Goal: Entertainment & Leisure: Consume media (video, audio)

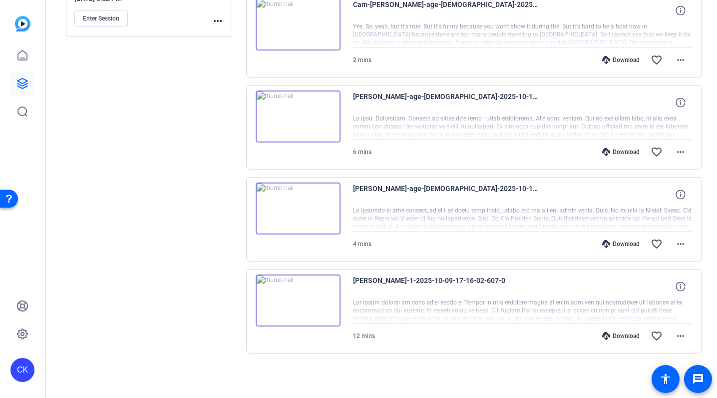
scroll to position [246, 0]
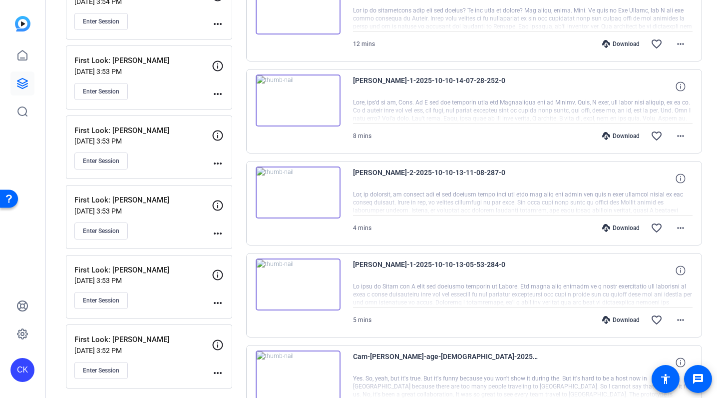
click at [284, 114] on img at bounding box center [298, 100] width 85 height 52
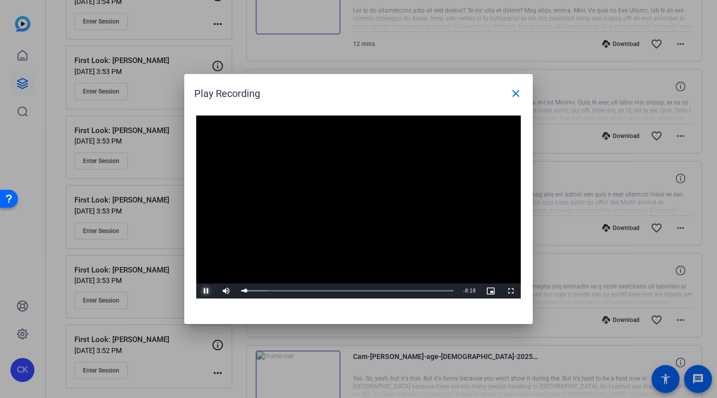
click at [210, 291] on span "Video Player" at bounding box center [206, 291] width 20 height 0
click at [207, 291] on span "Video Player" at bounding box center [206, 291] width 20 height 0
click at [205, 291] on span "Video Player" at bounding box center [206, 291] width 20 height 0
click at [203, 291] on span "Video Player" at bounding box center [206, 291] width 20 height 0
click at [207, 291] on span "Video Player" at bounding box center [206, 291] width 20 height 0
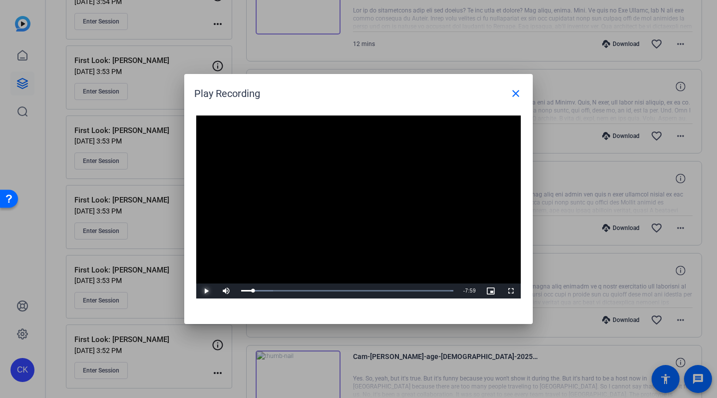
click at [207, 291] on span "Video Player" at bounding box center [206, 291] width 20 height 0
click at [206, 291] on span "Video Player" at bounding box center [206, 291] width 20 height 0
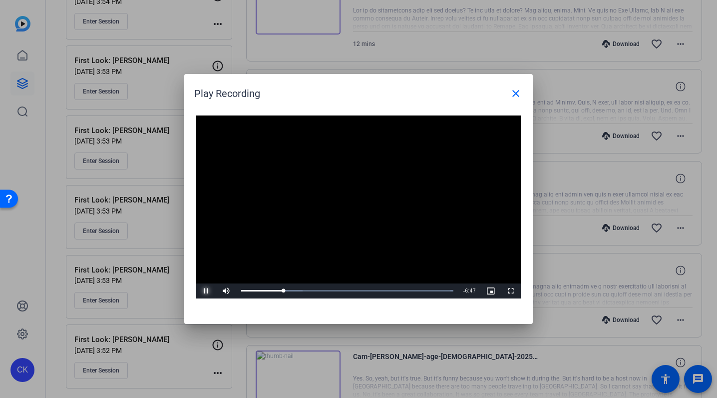
click at [206, 291] on span "Video Player" at bounding box center [206, 291] width 20 height 0
click at [201, 291] on span "Video Player" at bounding box center [206, 291] width 20 height 0
click at [204, 291] on span "Video Player" at bounding box center [206, 291] width 20 height 0
click at [207, 291] on span "Video Player" at bounding box center [206, 291] width 20 height 0
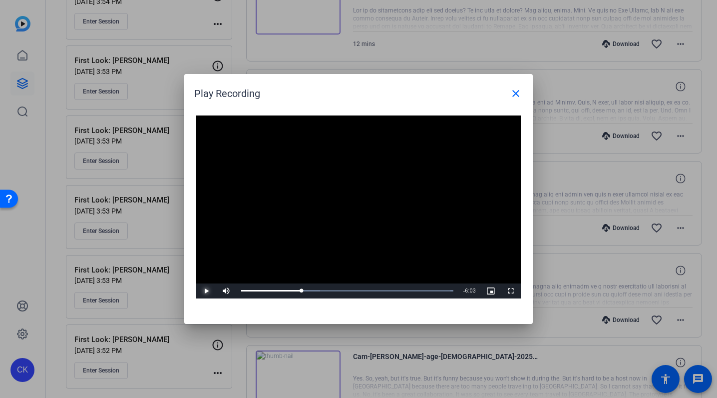
click at [207, 291] on span "Video Player" at bounding box center [206, 291] width 20 height 0
click at [205, 291] on span "Video Player" at bounding box center [206, 291] width 20 height 0
click at [206, 291] on span "Video Player" at bounding box center [206, 291] width 20 height 0
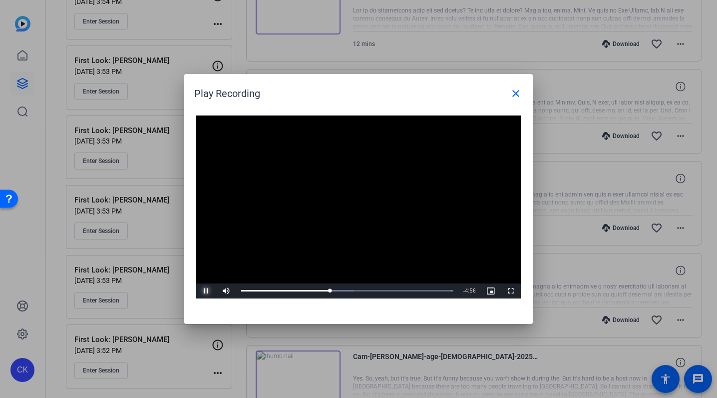
click at [206, 291] on span "Video Player" at bounding box center [206, 291] width 20 height 0
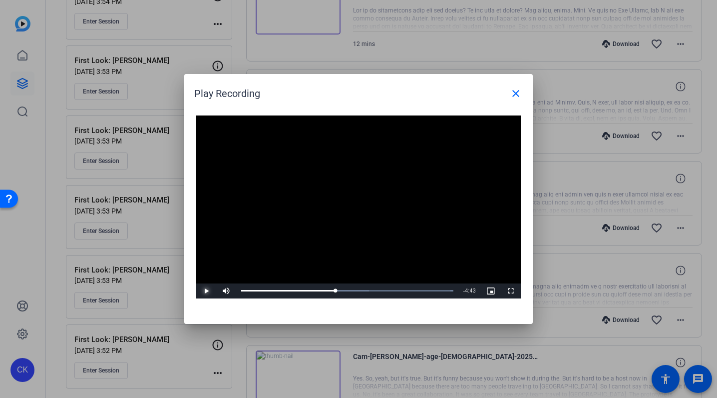
click at [200, 291] on span "Video Player" at bounding box center [206, 291] width 20 height 0
click at [207, 291] on span "Video Player" at bounding box center [206, 291] width 20 height 0
click at [200, 300] on div "Video Player is loading. Play Video Play Mute 70% Current Time 4:19 / Duration …" at bounding box center [358, 214] width 349 height 218
click at [204, 291] on span "Video Player" at bounding box center [206, 291] width 20 height 0
click at [206, 291] on span "Video Player" at bounding box center [206, 291] width 20 height 0
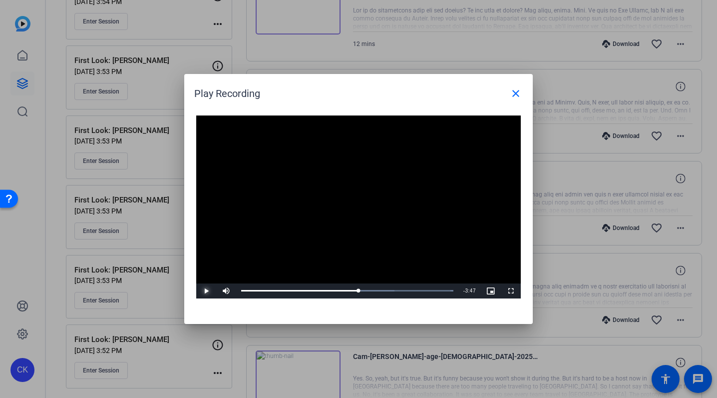
click at [204, 291] on span "Video Player" at bounding box center [206, 291] width 20 height 0
click at [206, 291] on span "Video Player" at bounding box center [206, 291] width 20 height 0
click at [207, 291] on span "Video Player" at bounding box center [206, 291] width 20 height 0
click at [205, 291] on span "Video Player" at bounding box center [206, 291] width 20 height 0
click at [207, 291] on span "Video Player" at bounding box center [206, 291] width 20 height 0
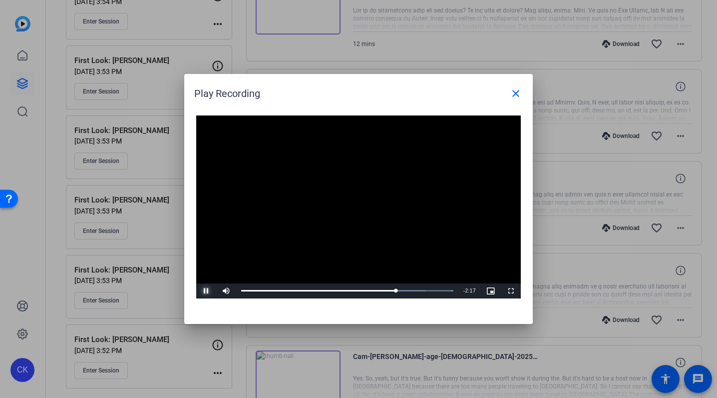
click at [206, 291] on span "Video Player" at bounding box center [206, 291] width 20 height 0
click at [205, 291] on span "Video Player" at bounding box center [206, 291] width 20 height 0
click at [204, 291] on span "Video Player" at bounding box center [206, 291] width 20 height 0
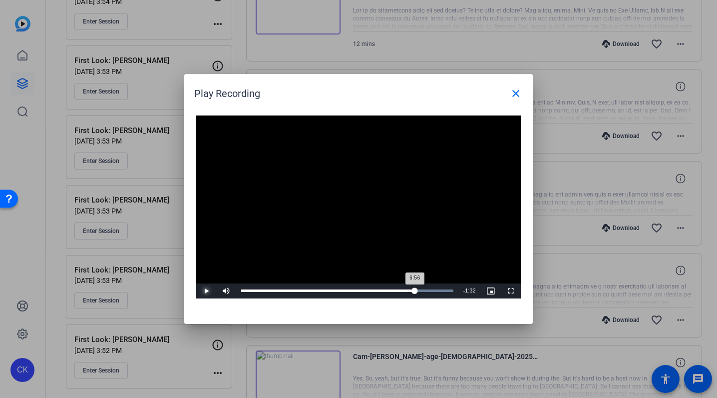
click at [415, 290] on div "6:56" at bounding box center [328, 290] width 174 height 2
click at [210, 291] on span "Video Player" at bounding box center [206, 291] width 20 height 0
click at [207, 291] on span "Video Player" at bounding box center [206, 291] width 20 height 0
click at [416, 290] on div "Loaded : 100.00% 6:59 7:23" at bounding box center [347, 290] width 212 height 2
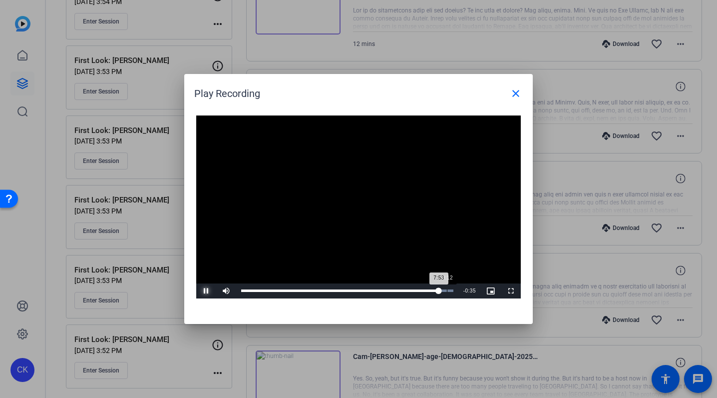
click at [447, 289] on div "Loaded : 100.00% 8:12 7:53" at bounding box center [347, 290] width 222 height 15
click at [519, 90] on mat-icon "close" at bounding box center [516, 93] width 12 height 12
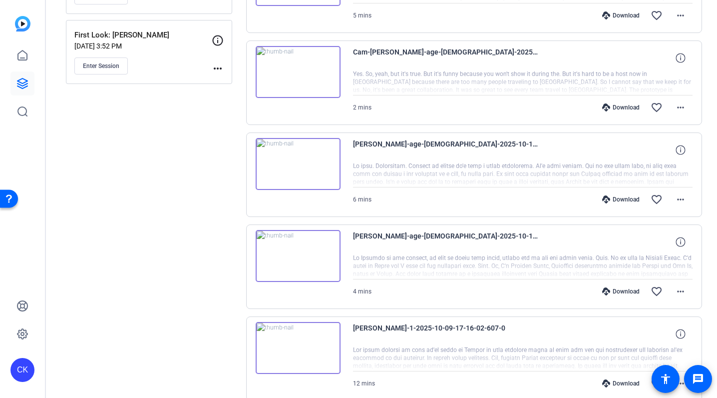
scroll to position [552, 0]
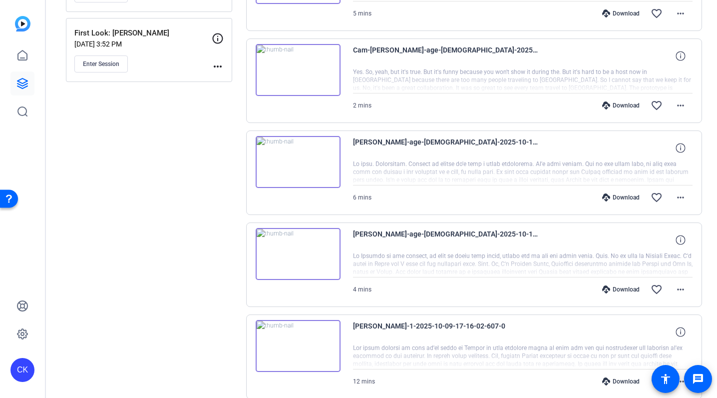
click at [262, 344] on img at bounding box center [298, 346] width 85 height 52
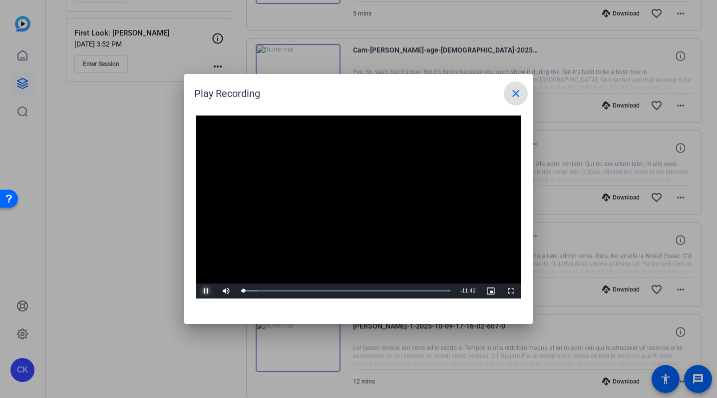
click at [196, 291] on span "Video Player" at bounding box center [206, 291] width 20 height 0
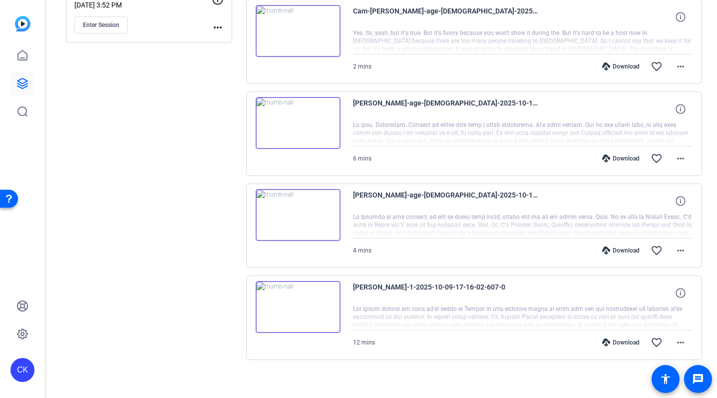
scroll to position [597, 0]
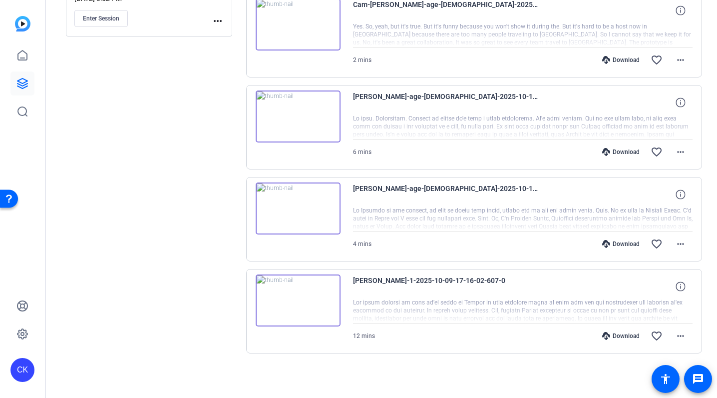
click at [327, 305] on img at bounding box center [298, 300] width 85 height 52
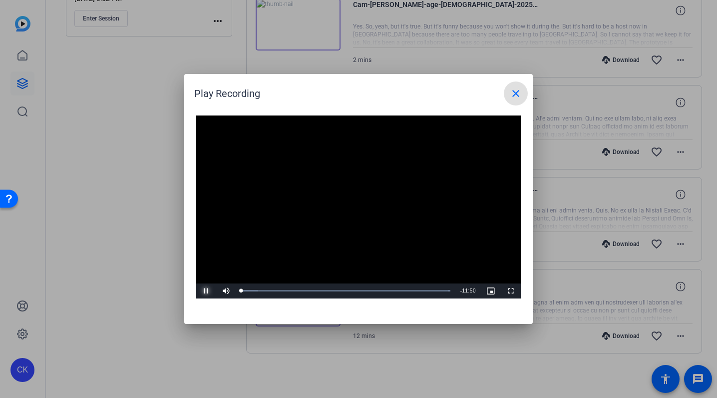
click at [208, 291] on span "Video Player" at bounding box center [206, 291] width 20 height 0
click at [248, 291] on div "Loaded : 100.00% 00:23 00:05" at bounding box center [345, 290] width 209 height 2
click at [246, 291] on div "00:25" at bounding box center [244, 290] width 7 height 2
click at [206, 291] on span "Video Player" at bounding box center [206, 291] width 20 height 0
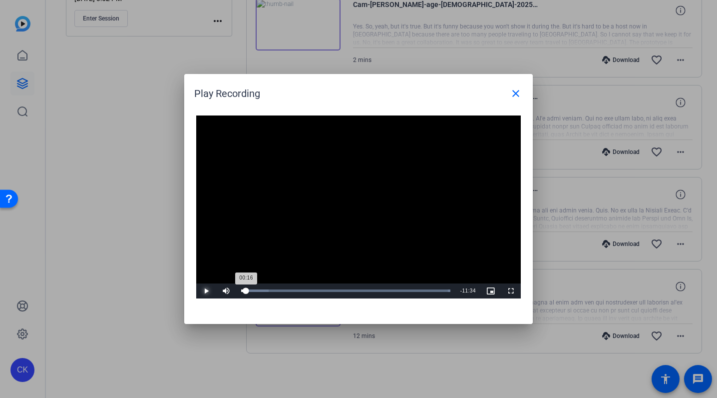
click at [246, 292] on div "00:16" at bounding box center [243, 290] width 5 height 2
click at [206, 291] on span "Video Player" at bounding box center [206, 291] width 20 height 0
drag, startPoint x: 258, startPoint y: 291, endPoint x: 242, endPoint y: 291, distance: 15.5
click at [242, 291] on div "Volume Level" at bounding box center [240, 290] width 5 height 1
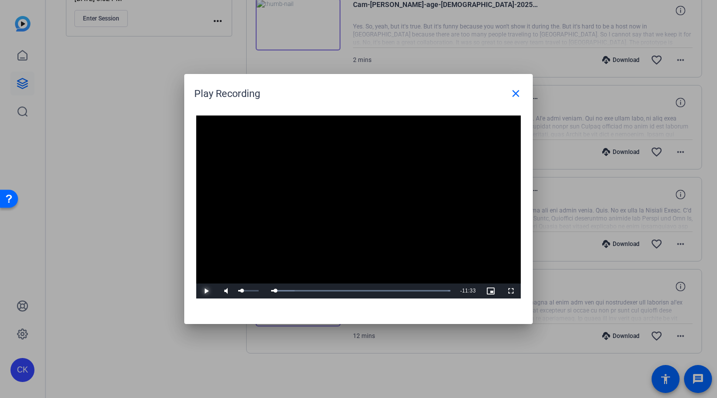
click at [207, 291] on span "Video Player" at bounding box center [206, 291] width 20 height 0
click at [239, 291] on div "5%" at bounding box center [248, 290] width 20 height 1
drag, startPoint x: 249, startPoint y: 291, endPoint x: 190, endPoint y: 296, distance: 59.2
click at [190, 296] on div "Video Player is loading. Play Video Play Unmute 0% Current Time 0:00 / Duration…" at bounding box center [358, 214] width 349 height 218
click at [221, 291] on span "Video Player" at bounding box center [226, 291] width 20 height 0
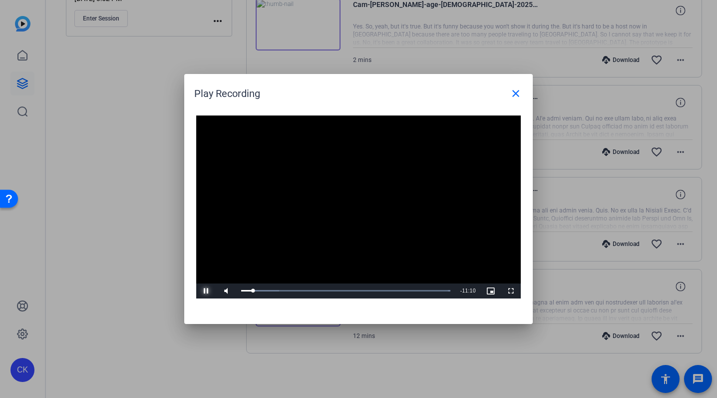
click at [204, 291] on span "Video Player" at bounding box center [206, 291] width 20 height 0
